Goal: Task Accomplishment & Management: Manage account settings

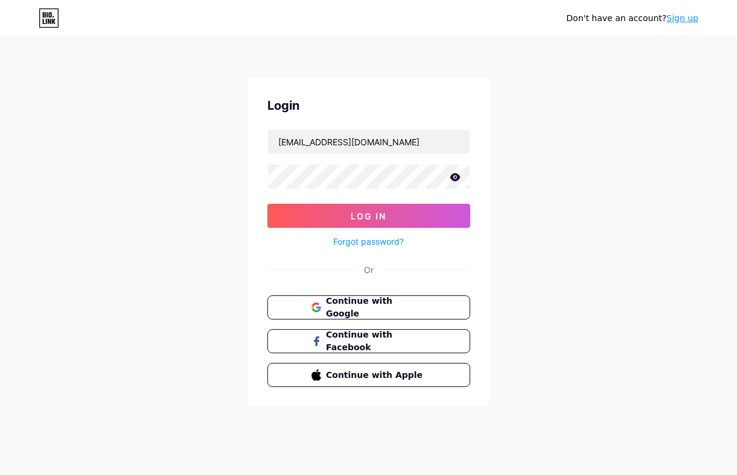
click at [267, 204] on button "Log In" at bounding box center [368, 216] width 203 height 24
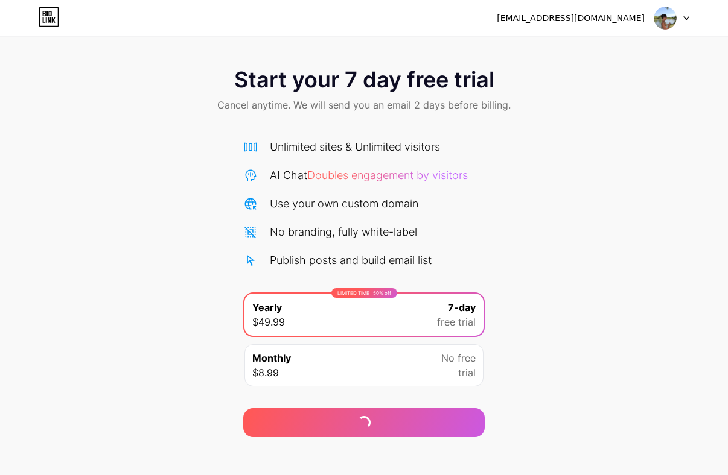
click at [675, 20] on img at bounding box center [664, 18] width 23 height 23
click at [686, 19] on icon at bounding box center [686, 18] width 5 height 3
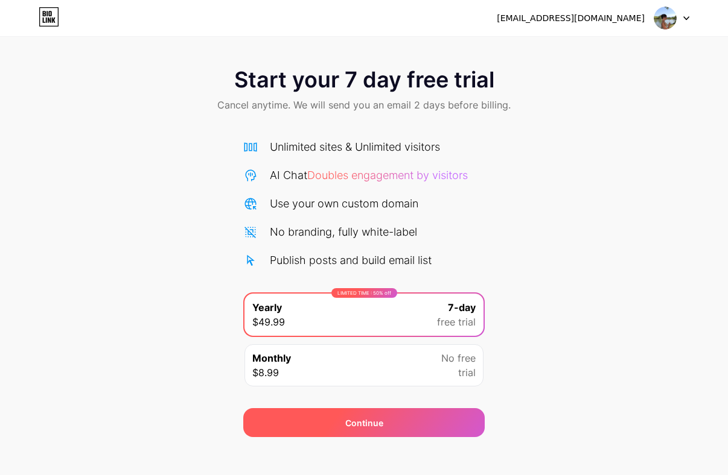
click at [385, 429] on div "Continue" at bounding box center [363, 422] width 241 height 29
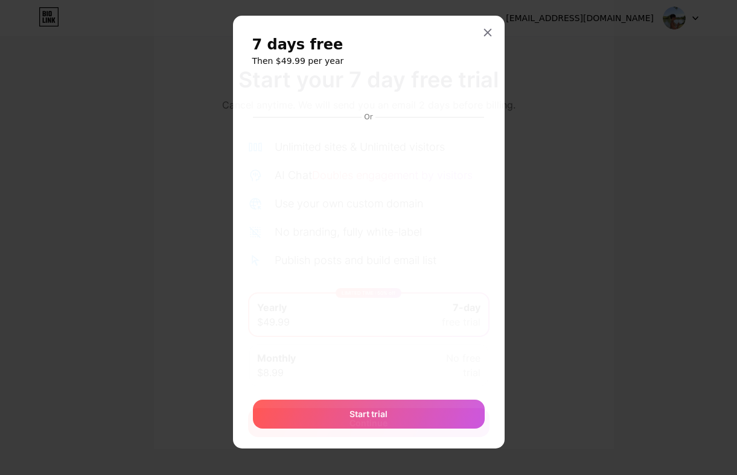
scroll to position [11, 0]
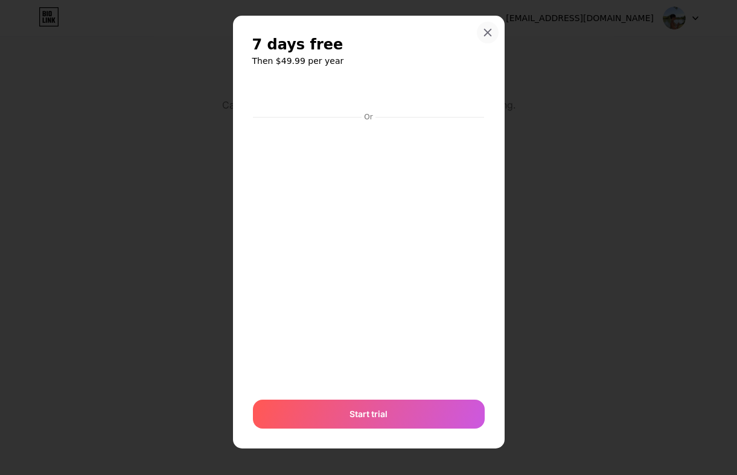
click at [484, 33] on icon at bounding box center [487, 33] width 7 height 7
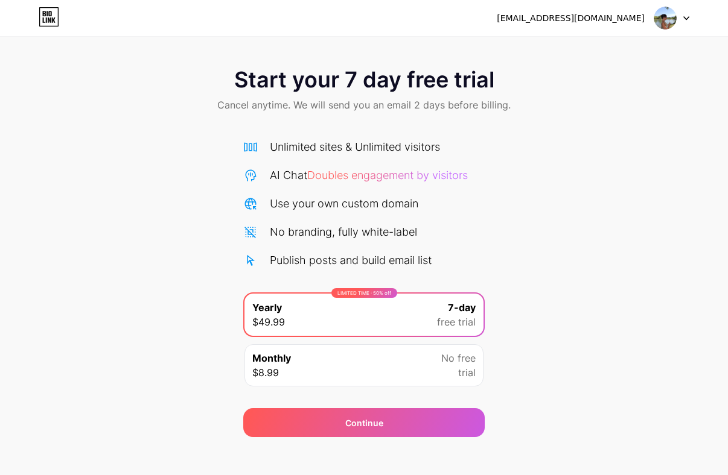
click at [48, 22] on icon at bounding box center [49, 19] width 3 height 5
click at [694, 20] on div "[EMAIL_ADDRESS][DOMAIN_NAME] Logout" at bounding box center [364, 18] width 728 height 22
click at [679, 18] on div at bounding box center [671, 18] width 35 height 22
click at [592, 48] on li "Logout" at bounding box center [614, 49] width 150 height 33
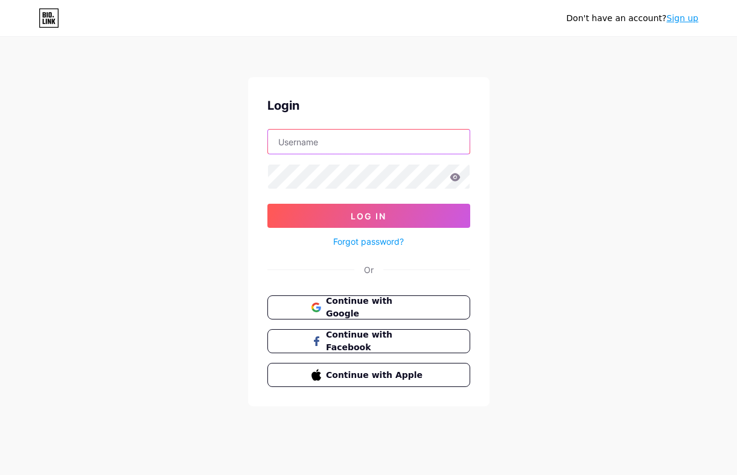
type input "[EMAIL_ADDRESS][DOMAIN_NAME]"
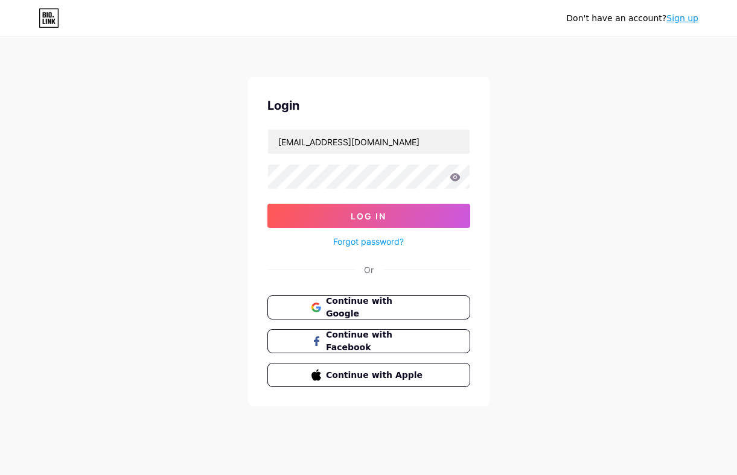
click at [52, 19] on icon at bounding box center [54, 21] width 4 height 5
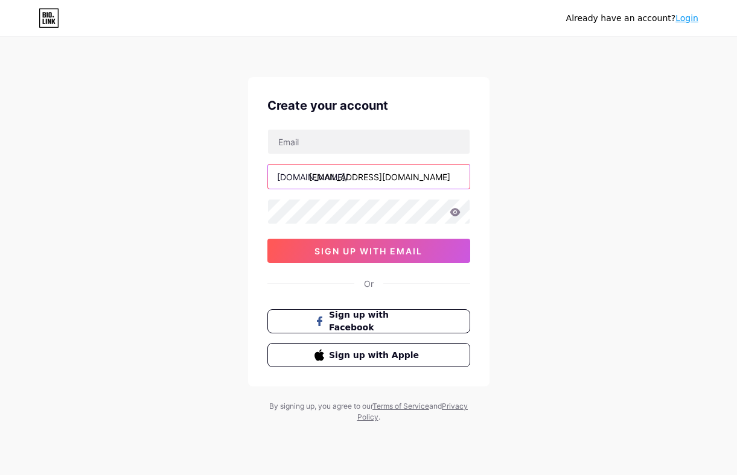
drag, startPoint x: 308, startPoint y: 179, endPoint x: 611, endPoint y: 170, distance: 302.4
click at [605, 170] on div "Already have an account? Login Create your account bio.link/ lizalivingyoga@gma…" at bounding box center [368, 231] width 737 height 462
click at [402, 171] on input "[EMAIL_ADDRESS][DOMAIN_NAME]" at bounding box center [369, 177] width 202 height 24
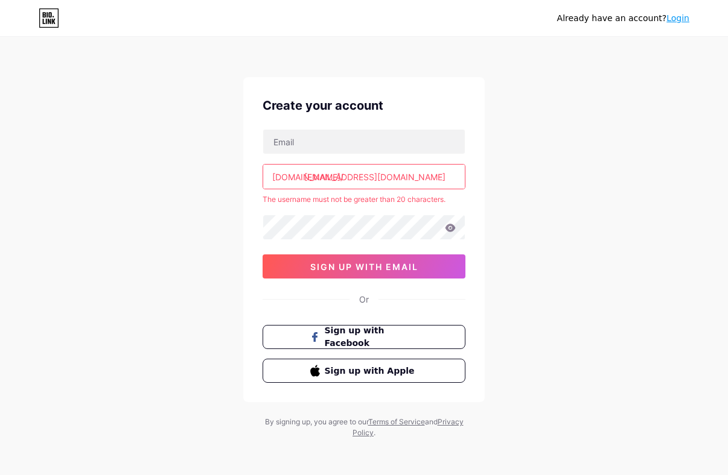
click at [402, 171] on input "[EMAIL_ADDRESS][DOMAIN_NAME]" at bounding box center [364, 177] width 202 height 24
type input "l"
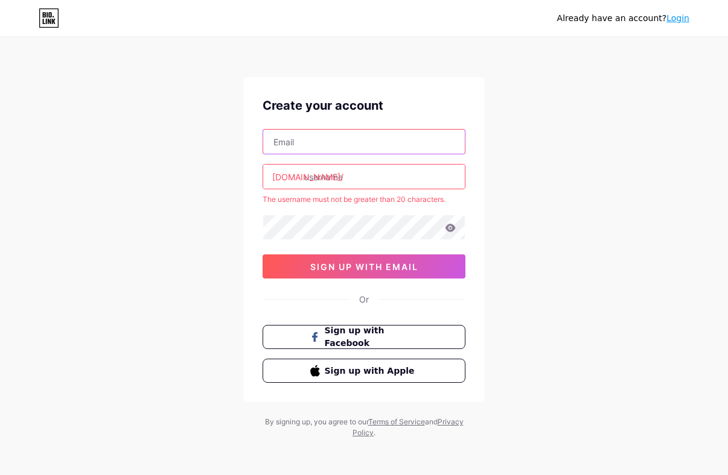
click at [352, 153] on input "text" at bounding box center [364, 142] width 202 height 24
type input "[EMAIL_ADDRESS][DOMAIN_NAME]"
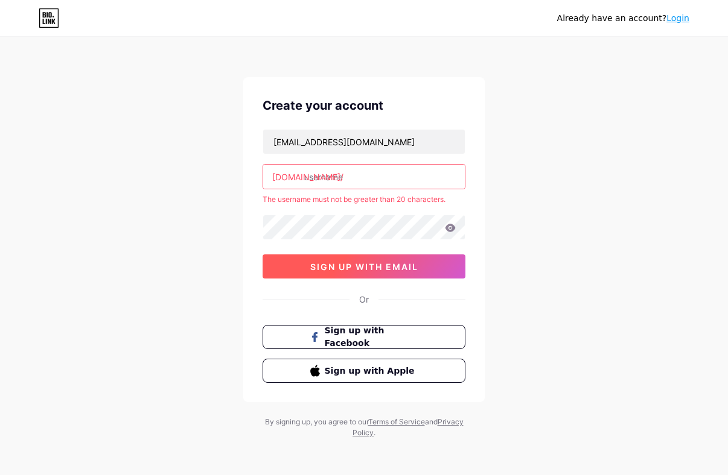
click at [367, 270] on span "sign up with email" at bounding box center [364, 267] width 108 height 10
